Goal: Find specific page/section: Find specific page/section

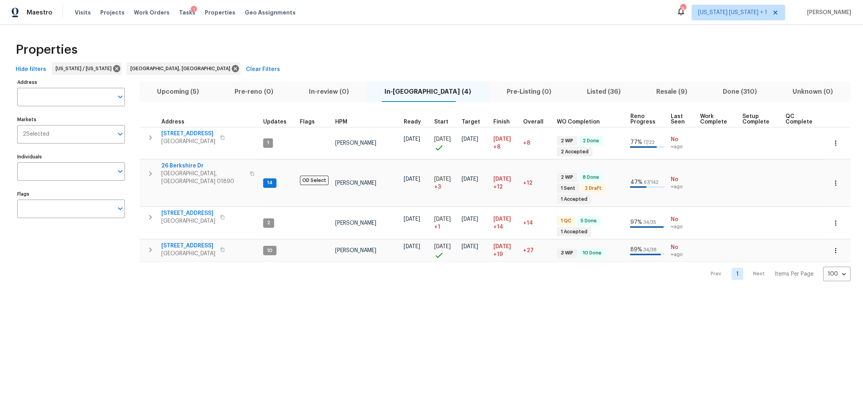
click at [658, 94] on span "Resale (9)" at bounding box center [671, 91] width 57 height 11
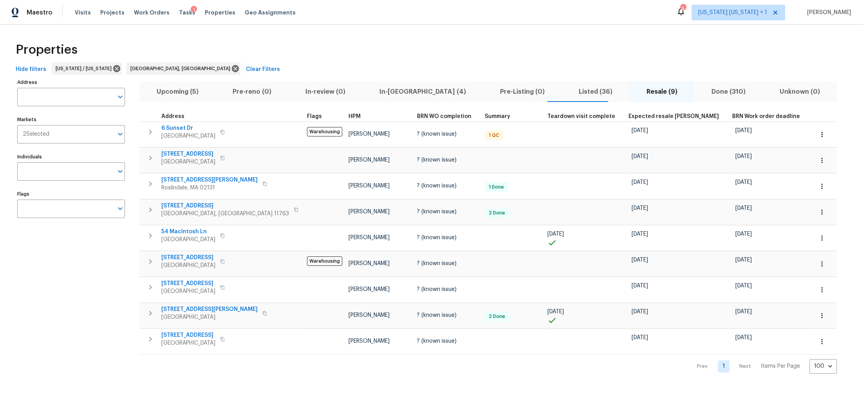
click at [566, 88] on span "Listed (36)" at bounding box center [595, 91] width 58 height 11
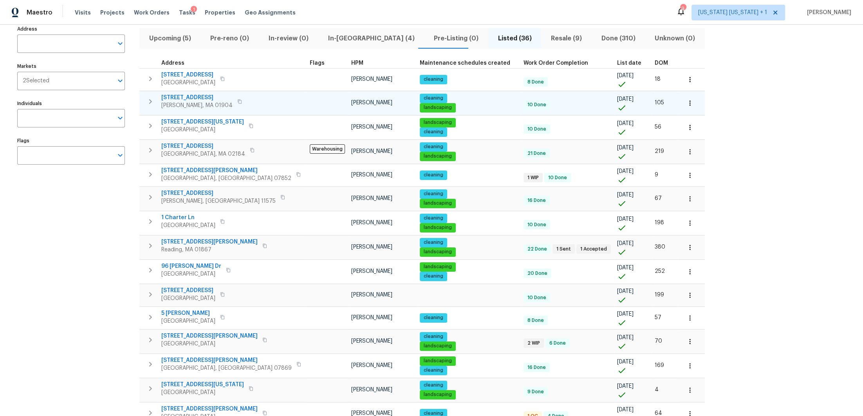
scroll to position [52, 0]
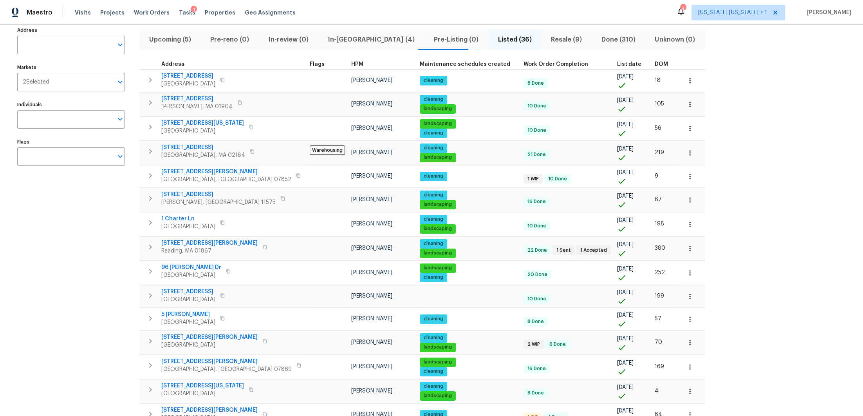
click at [655, 63] on span "DOM" at bounding box center [661, 63] width 13 height 5
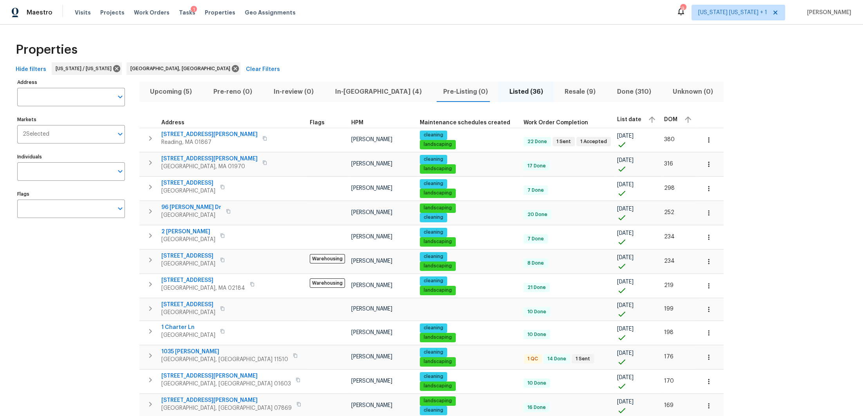
click at [559, 92] on span "Resale (9)" at bounding box center [580, 91] width 43 height 11
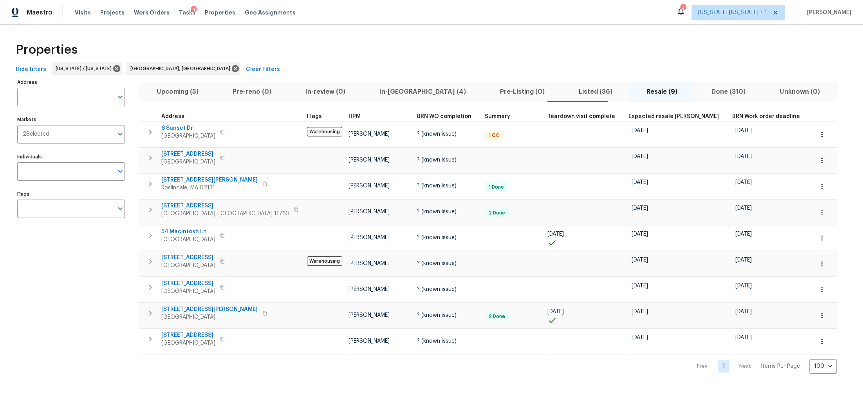
click at [566, 90] on span "Listed (36)" at bounding box center [595, 91] width 58 height 11
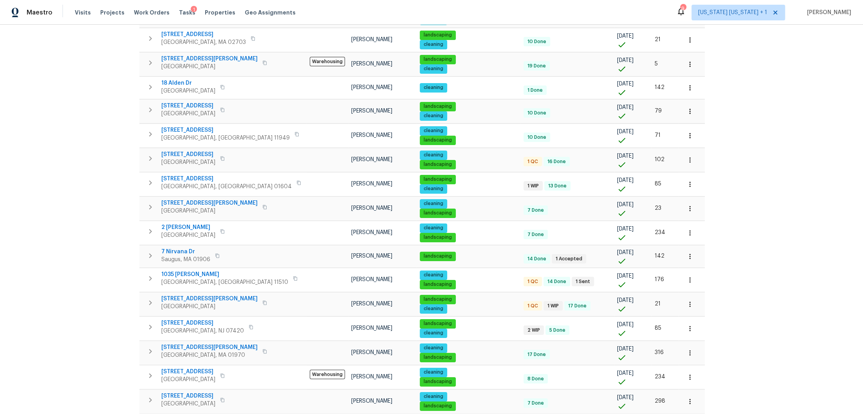
scroll to position [595, 0]
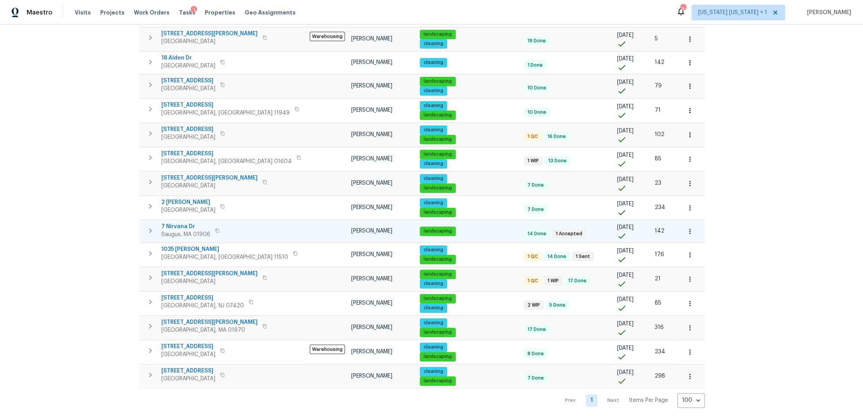
click at [173, 222] on span "7 Nirvana Dr" at bounding box center [185, 226] width 49 height 8
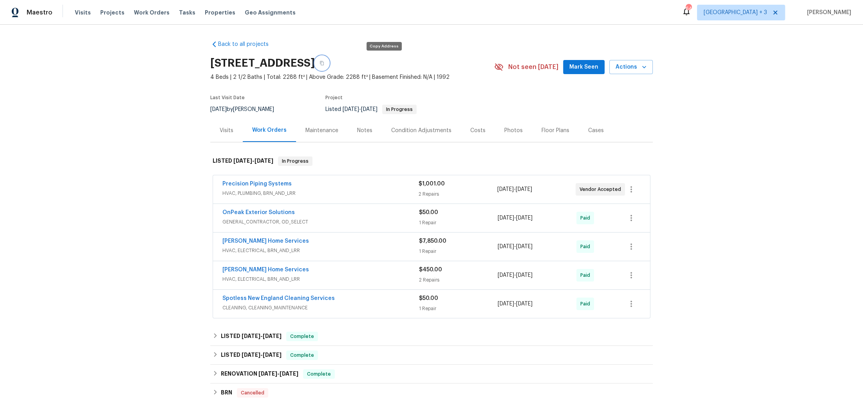
click at [324, 62] on icon "button" at bounding box center [322, 63] width 5 height 5
